Goal: Information Seeking & Learning: Learn about a topic

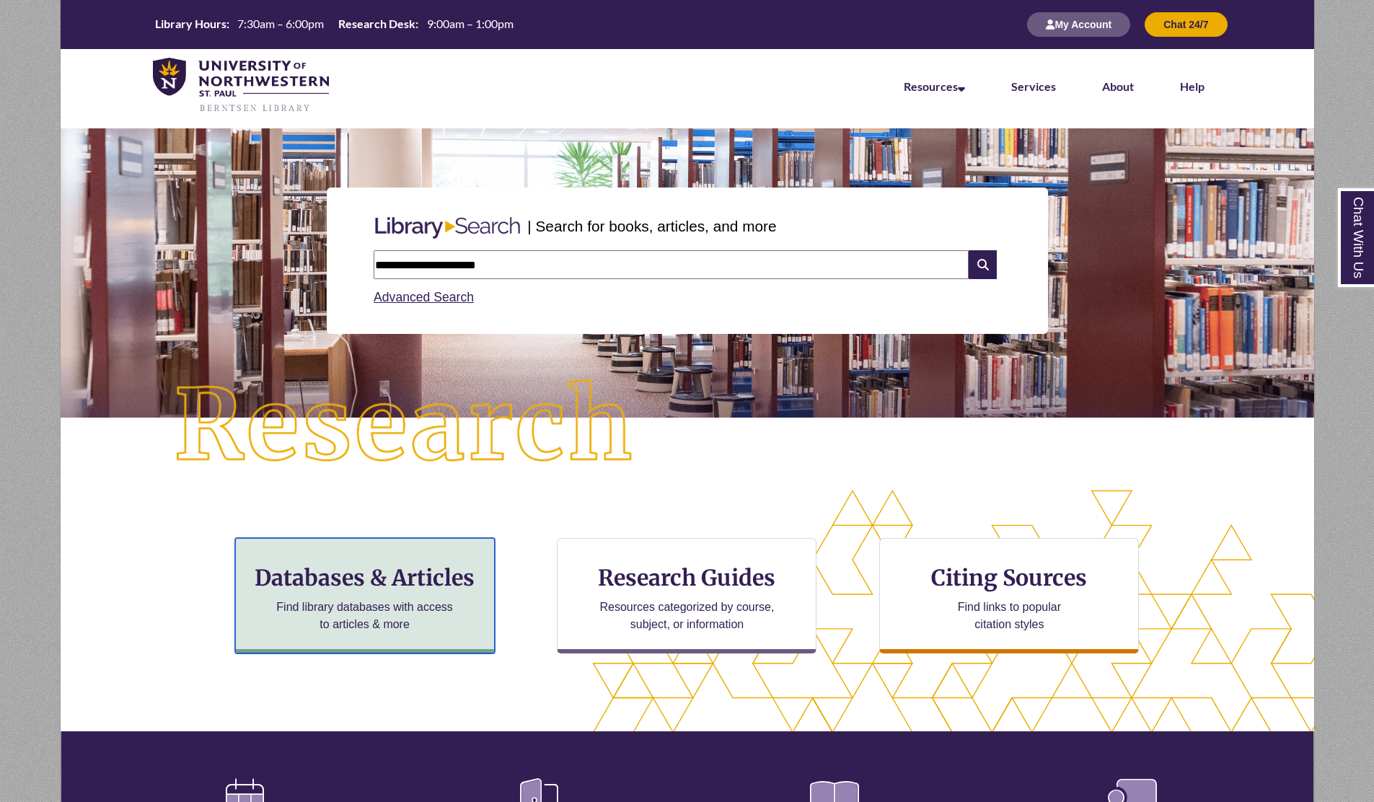
click at [328, 588] on h3 "Databases & Articles" at bounding box center [364, 577] width 235 height 27
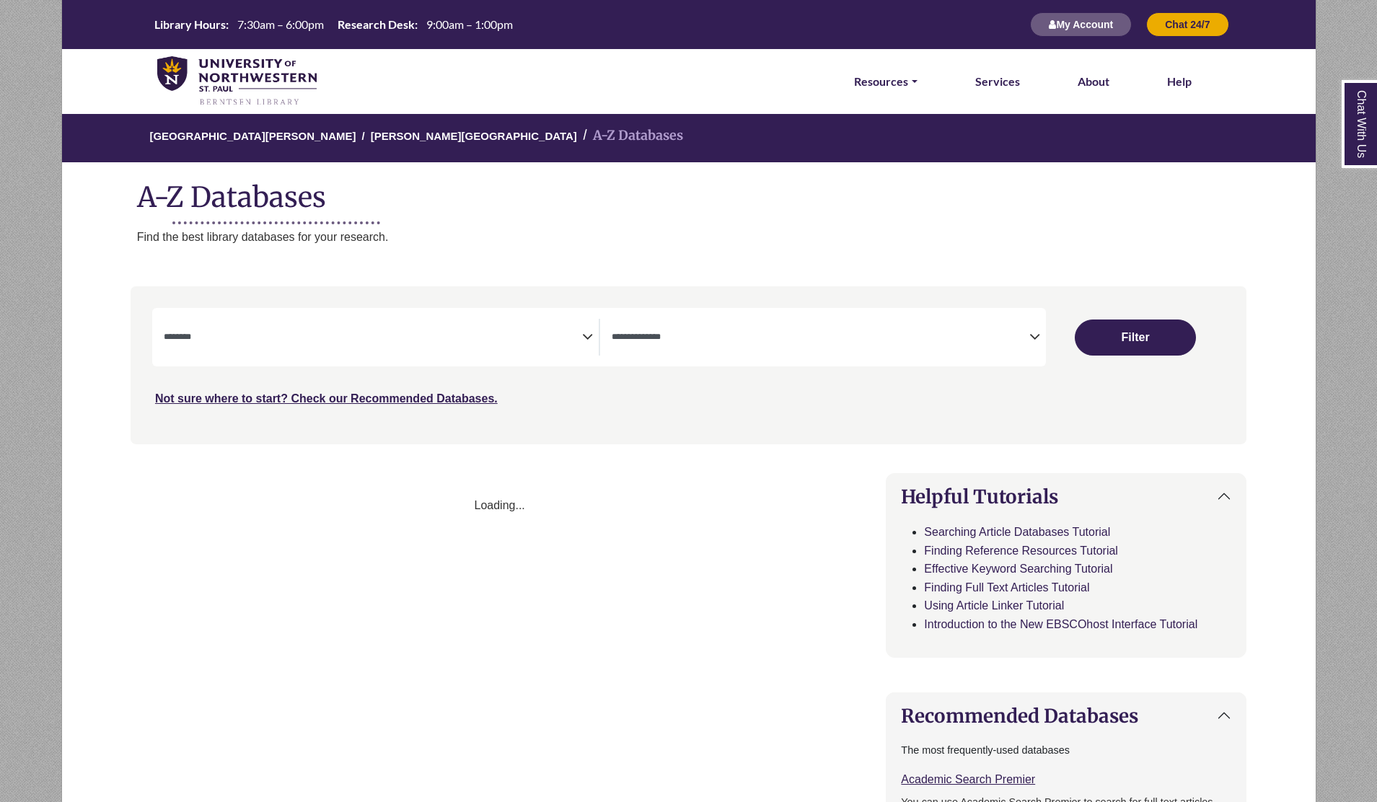
select select "Database Subject Filter"
select select "Database Types Filter"
select select "Database Subject Filter"
select select "Database Types Filter"
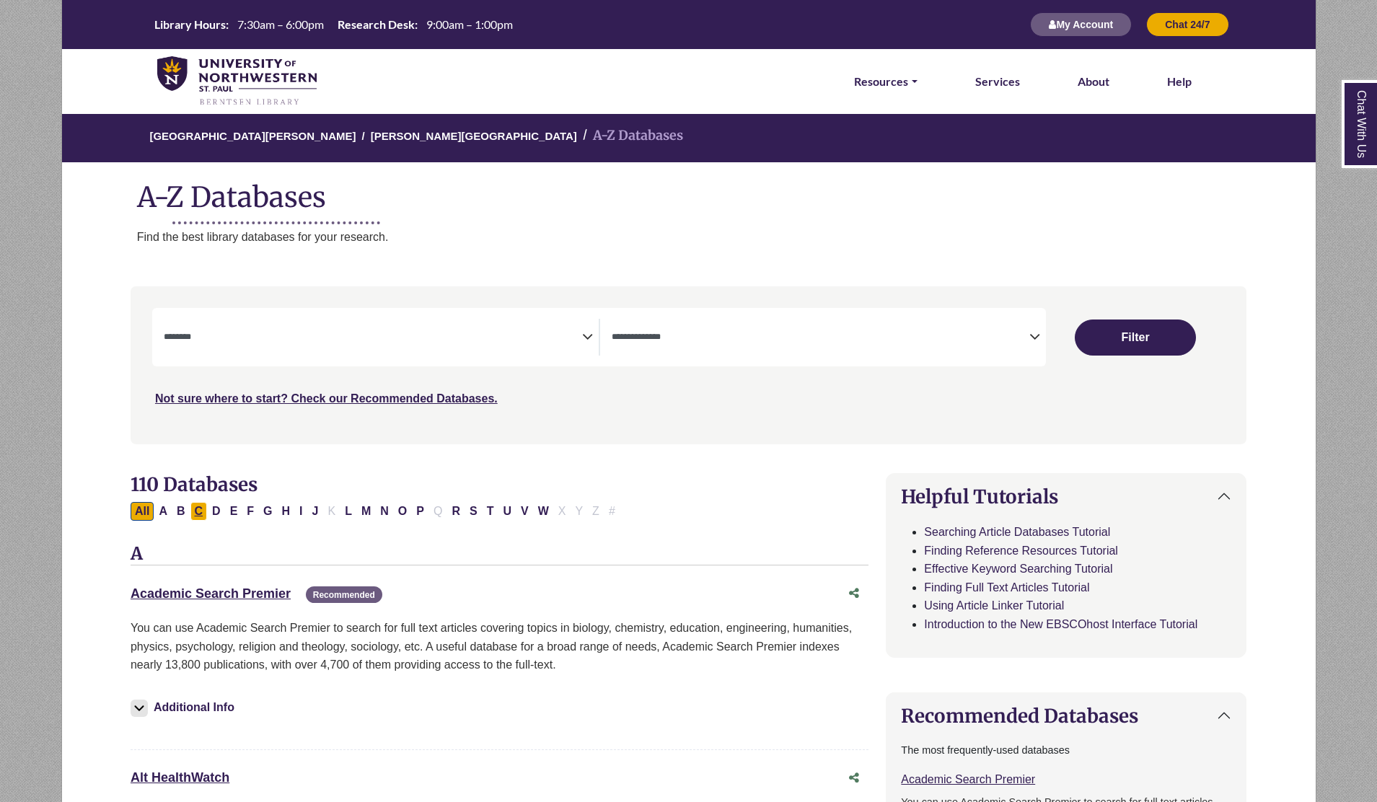
click at [198, 512] on button "C" at bounding box center [198, 511] width 17 height 19
select select "Database Subject Filter"
select select "Database Types Filter"
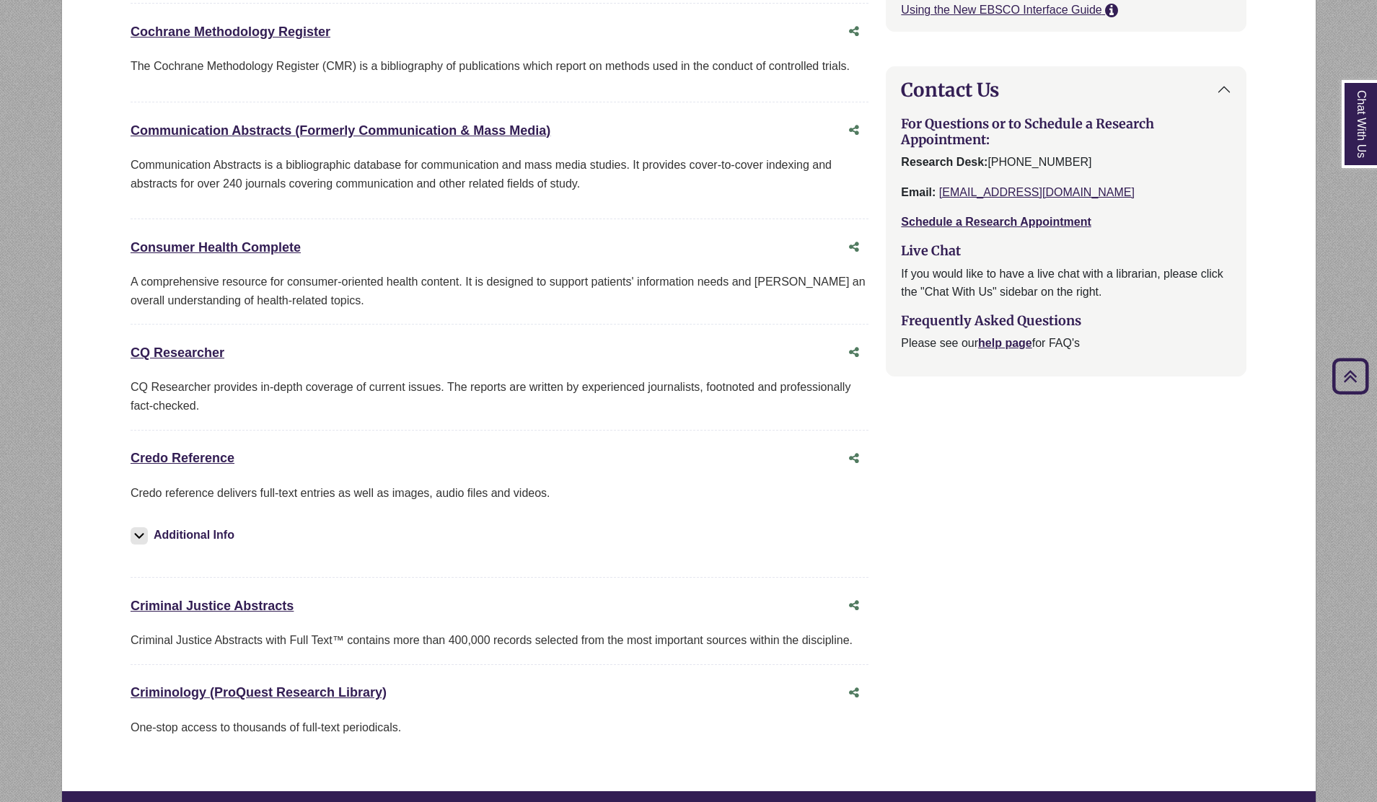
scroll to position [1486, 0]
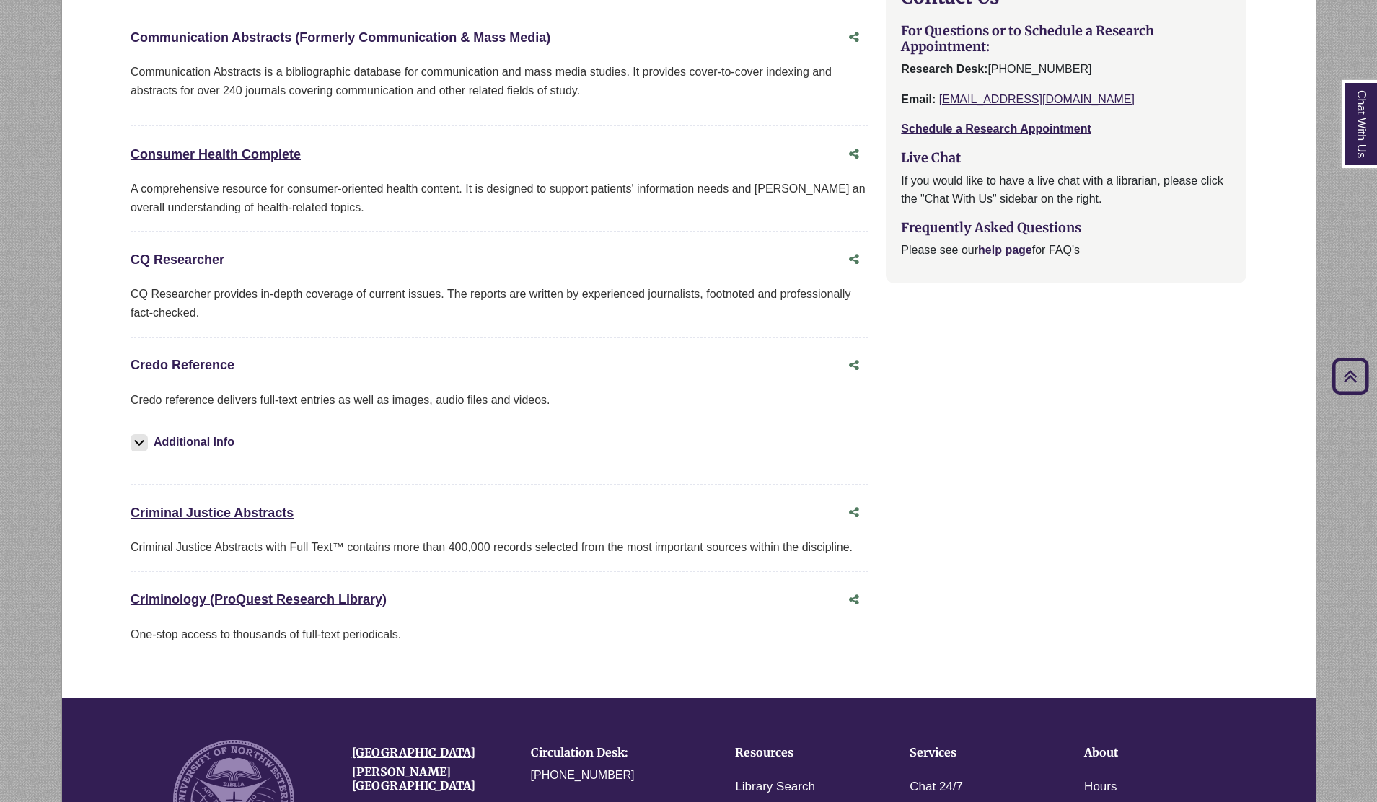
click at [207, 359] on link "Credo Reference This link opens in a new window" at bounding box center [183, 365] width 104 height 14
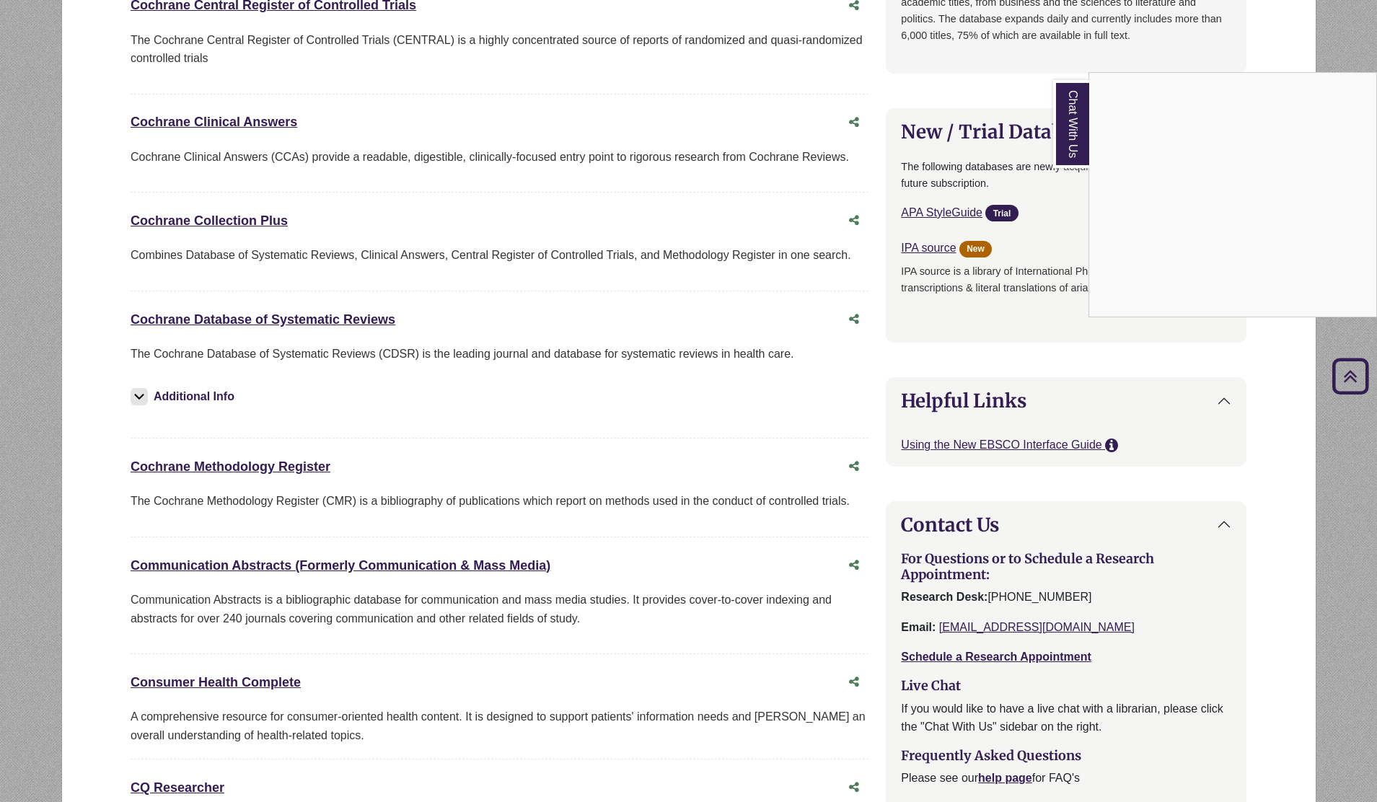
scroll to position [0, 0]
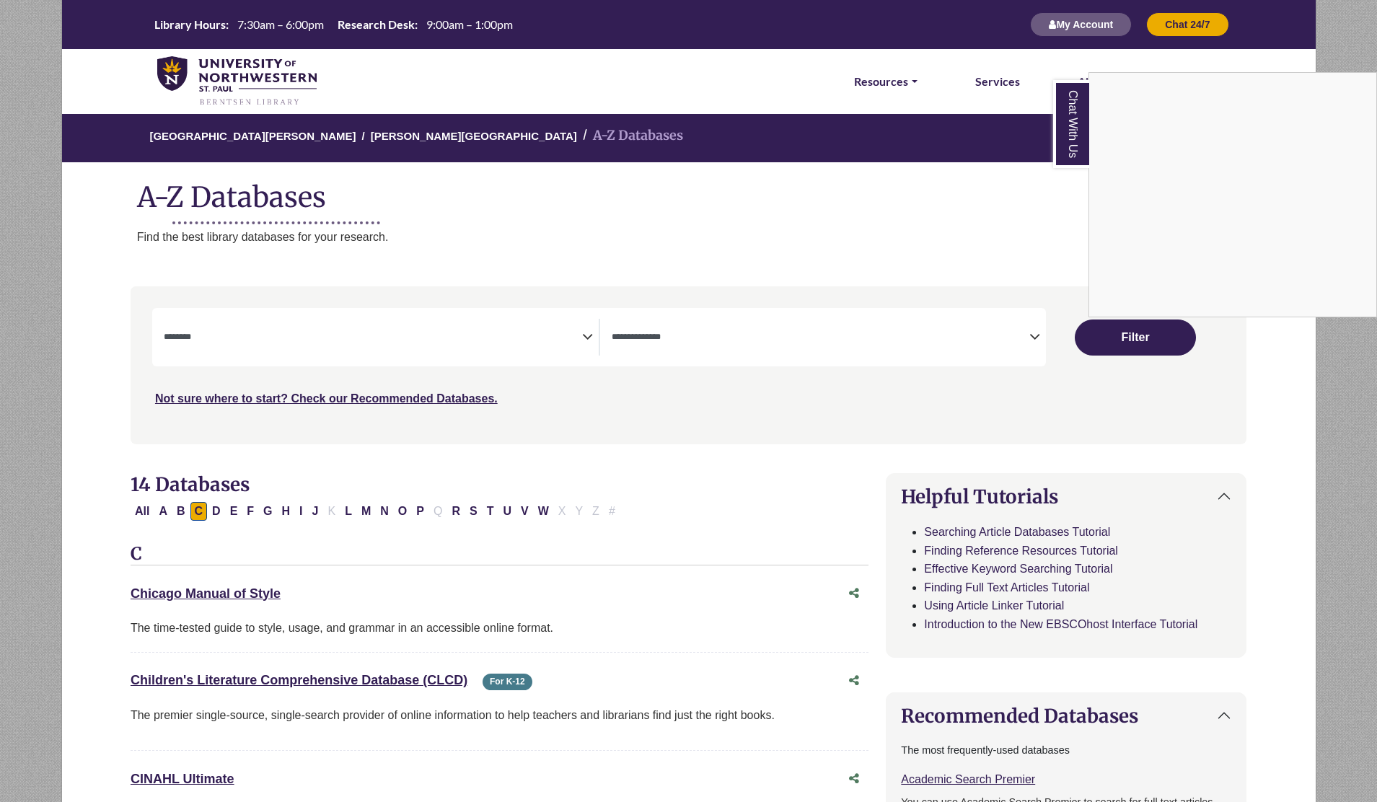
click at [375, 127] on div "Chat With Us" at bounding box center [688, 401] width 1377 height 802
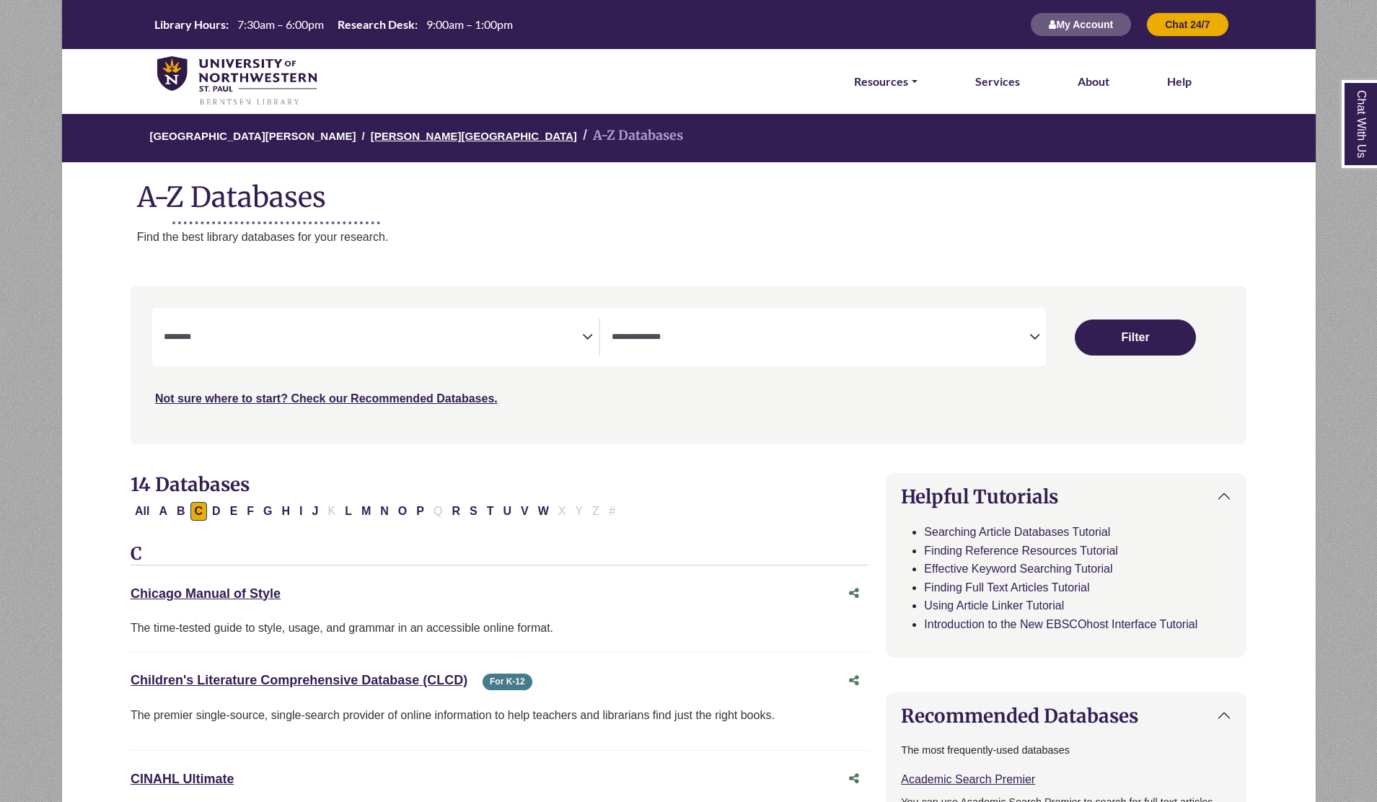
click at [376, 133] on link "[PERSON_NAME][GEOGRAPHIC_DATA]" at bounding box center [474, 135] width 206 height 14
